Goal: Complete application form

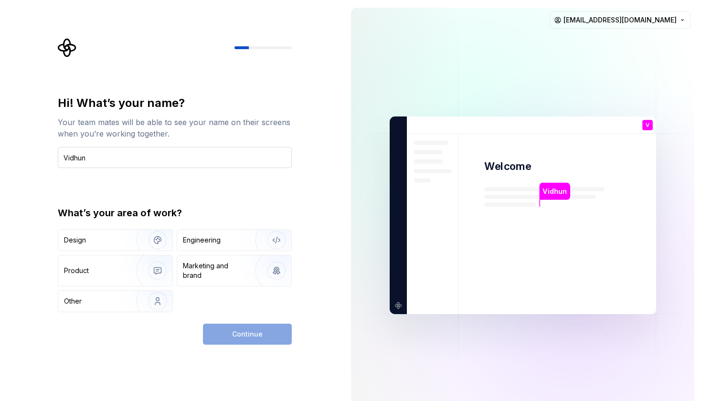
type input "Vidhun"
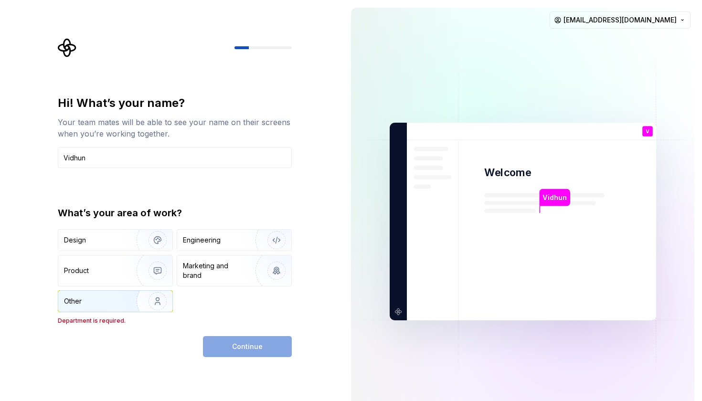
click at [159, 301] on img "button" at bounding box center [151, 301] width 61 height 64
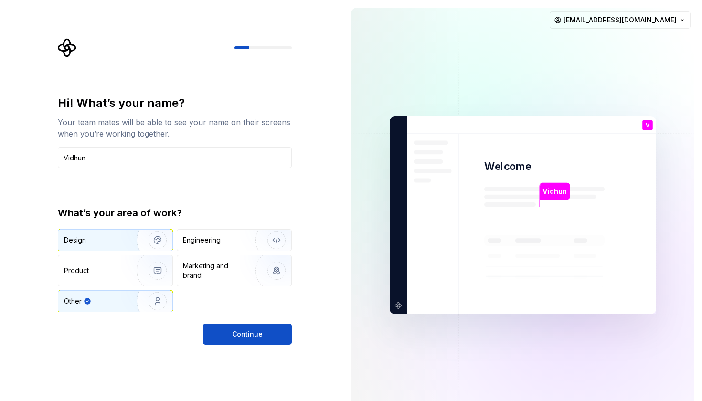
click at [117, 234] on div "Design" at bounding box center [115, 240] width 114 height 21
click at [121, 304] on img "button" at bounding box center [151, 301] width 61 height 64
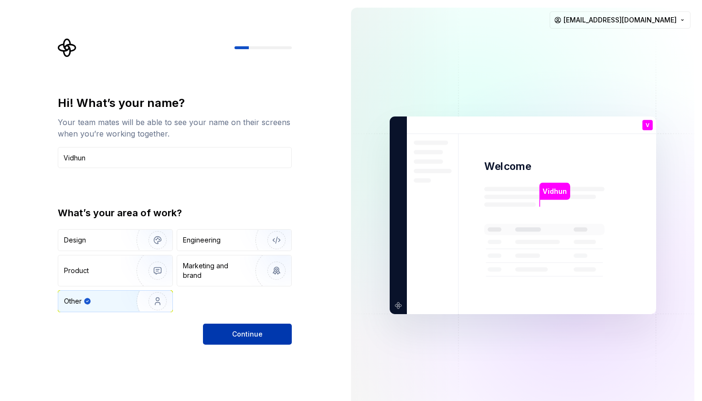
click at [230, 327] on button "Continue" at bounding box center [247, 334] width 89 height 21
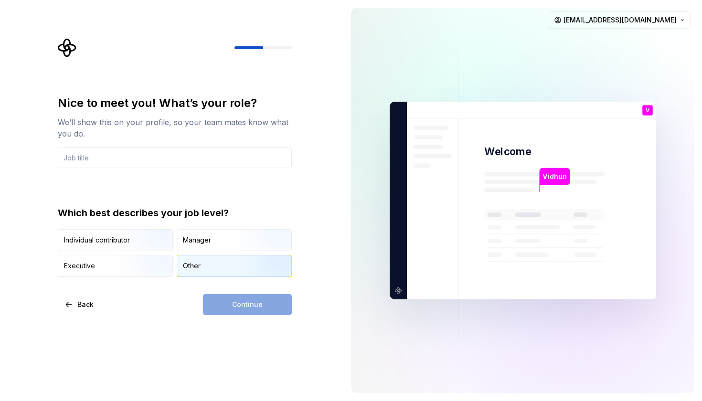
click at [219, 268] on div "Other" at bounding box center [234, 265] width 114 height 21
click at [238, 318] on div "Nice to meet you! What’s your role? We’ll show this on your profile, so your te…" at bounding box center [171, 200] width 343 height 401
click at [243, 307] on div "Continue" at bounding box center [247, 304] width 89 height 21
click at [153, 240] on img "button" at bounding box center [149, 252] width 61 height 64
click at [203, 265] on div "Other" at bounding box center [234, 265] width 114 height 21
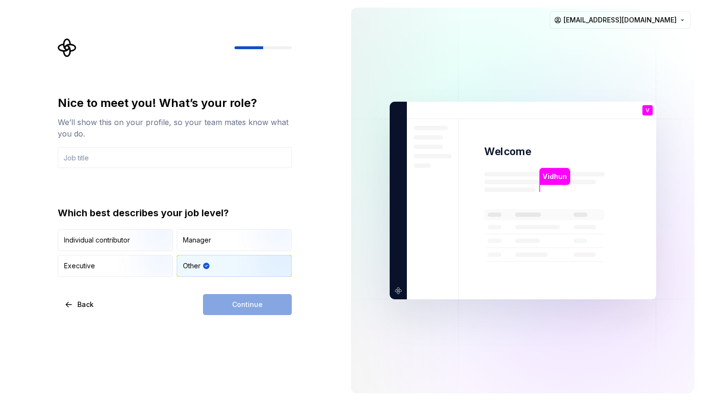
click at [201, 146] on div "Nice to meet you! What’s your role? We’ll show this on your profile, so your te…" at bounding box center [175, 132] width 234 height 73
click at [198, 151] on input "text" at bounding box center [175, 157] width 234 height 21
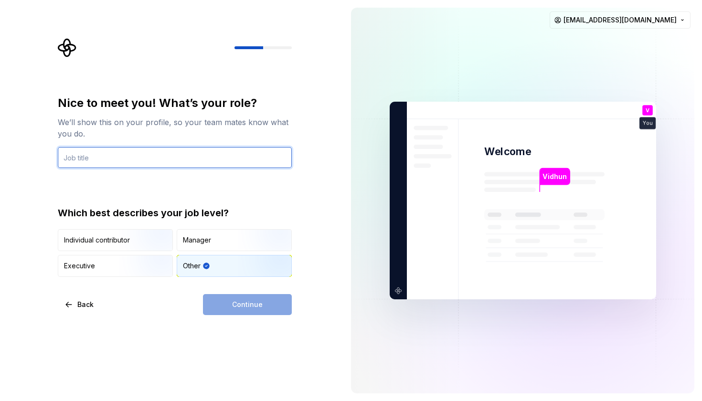
type input "s"
type input "Student"
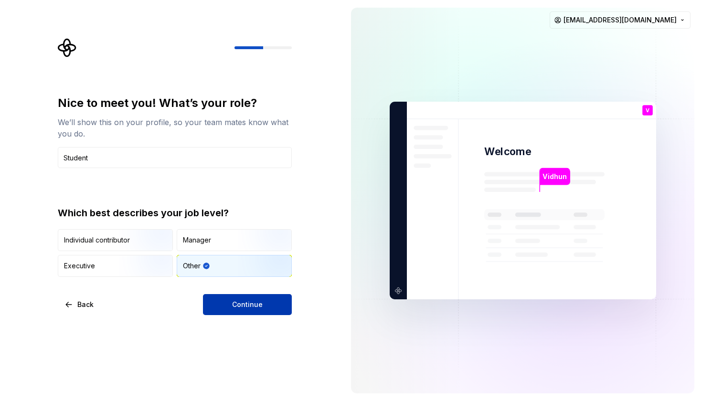
click at [238, 295] on button "Continue" at bounding box center [247, 304] width 89 height 21
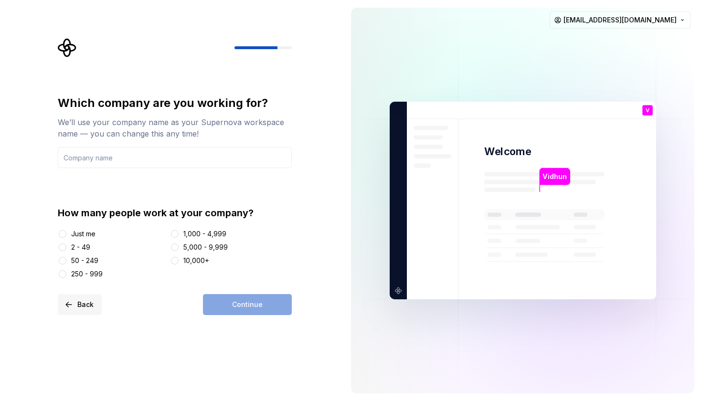
click at [68, 299] on button "Back" at bounding box center [80, 304] width 44 height 21
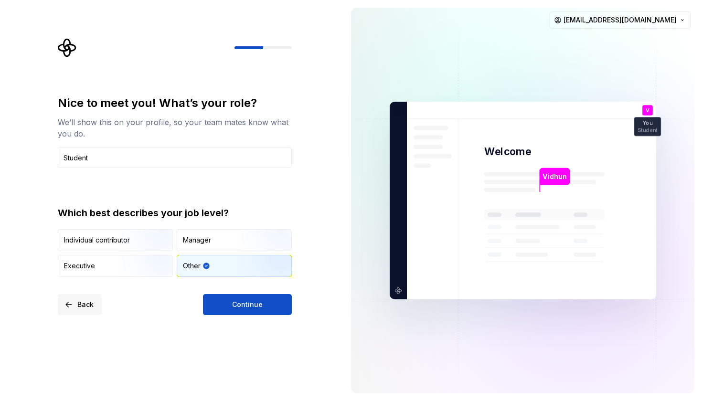
click at [68, 299] on button "Back" at bounding box center [80, 304] width 44 height 21
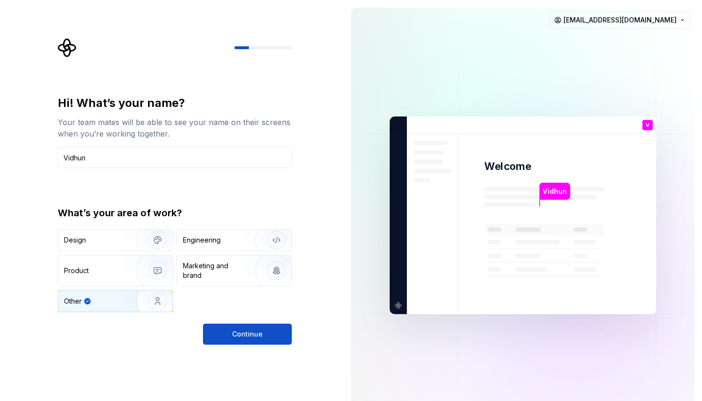
click at [68, 299] on div "Other" at bounding box center [73, 302] width 18 height 10
